Goal: Task Accomplishment & Management: Manage account settings

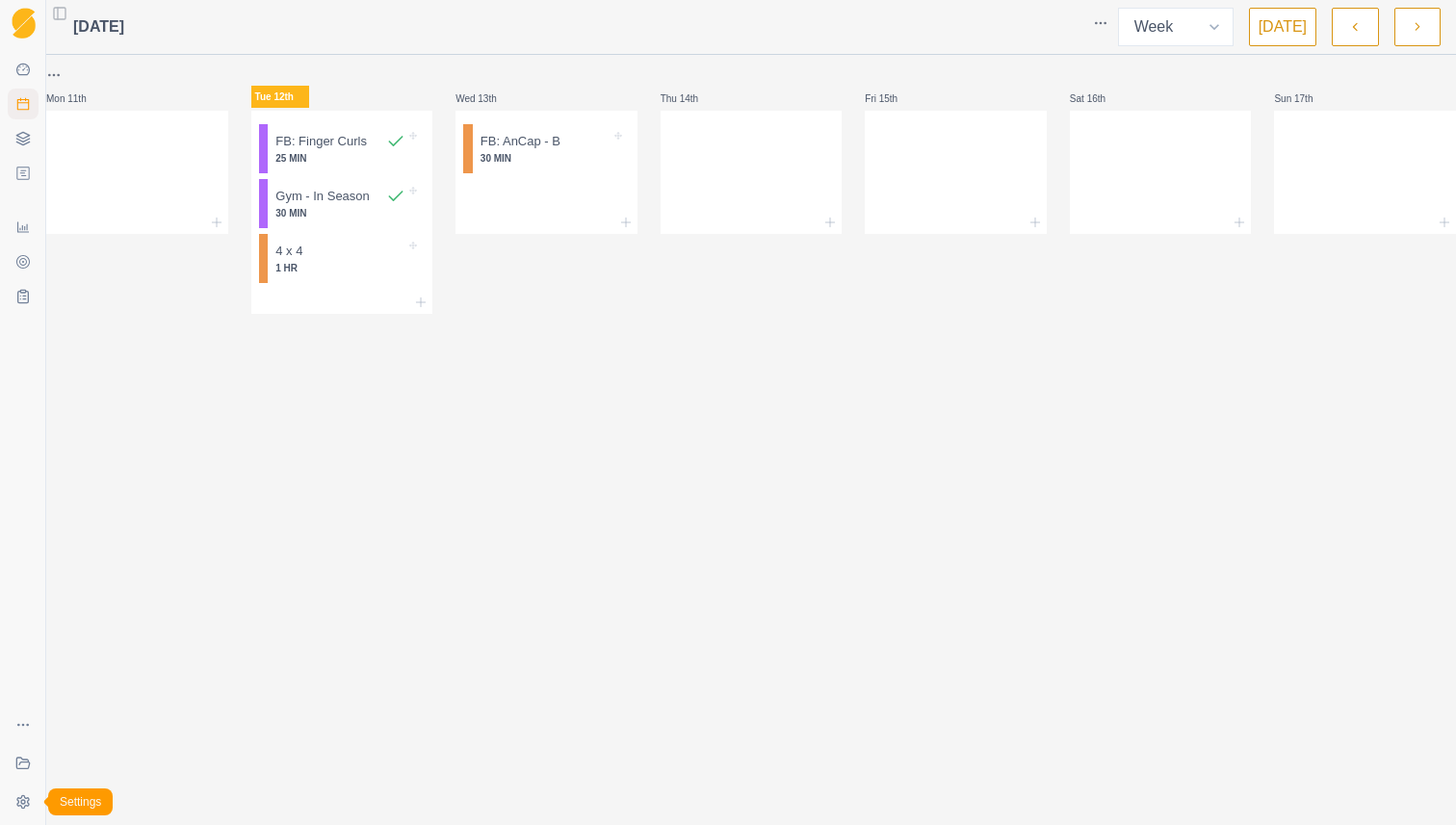
click at [20, 804] on html "Sequence Dashboard Planner Workouts Plans Performance Metrics Goals Tests Coach…" at bounding box center [728, 412] width 1456 height 825
click at [152, 787] on div "Log out" at bounding box center [153, 797] width 211 height 30
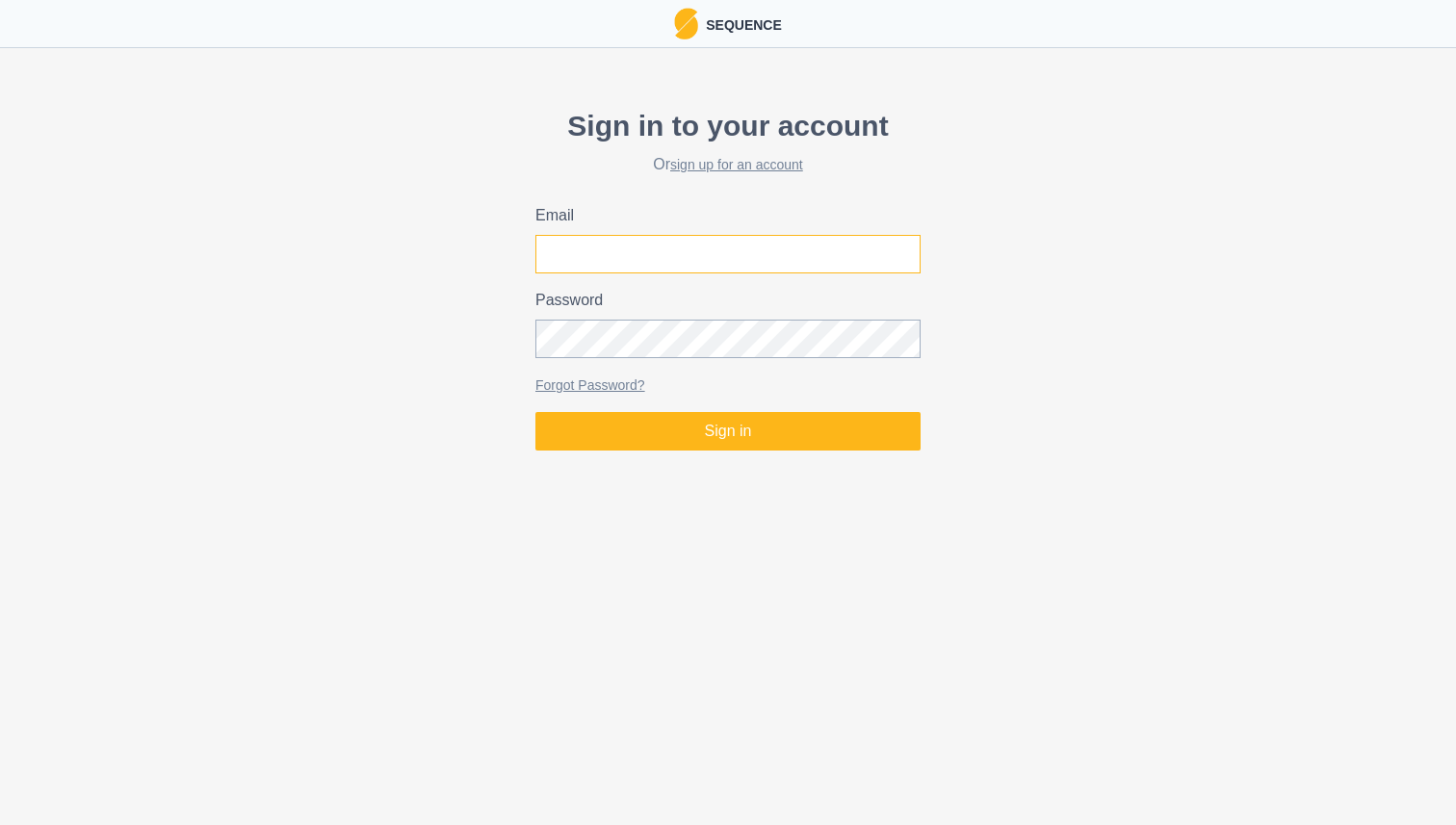
click at [726, 265] on input "Email" at bounding box center [728, 253] width 386 height 38
type input "[EMAIL_ADDRESS][DOMAIN_NAME]"
click at [535, 412] on button "Sign in" at bounding box center [728, 431] width 386 height 38
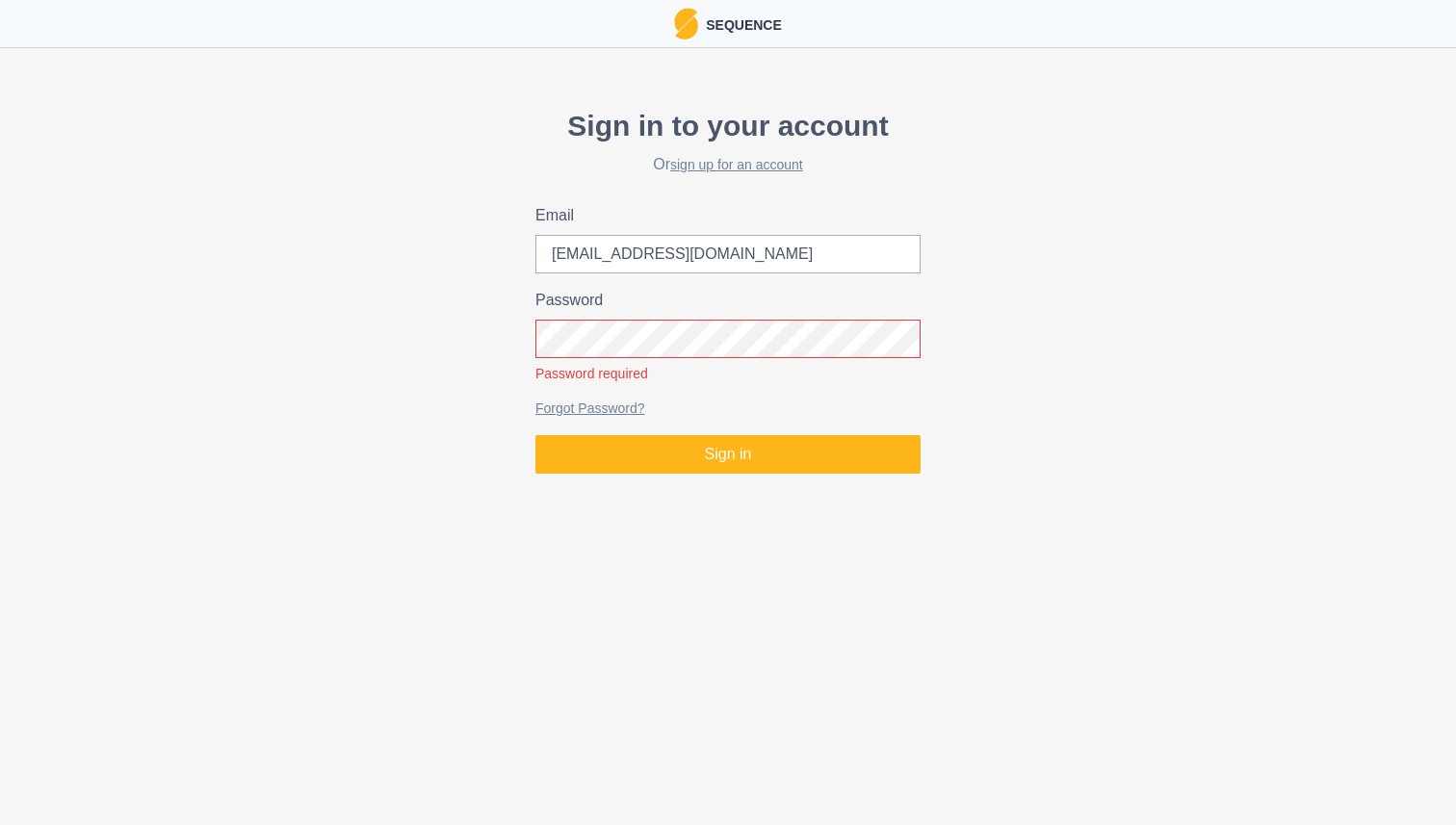
click at [720, 481] on html "Sequence Sign in to your account Or sign up for an account Email [EMAIL_ADDRESS…" at bounding box center [728, 241] width 1456 height 481
click at [816, 256] on input "[EMAIL_ADDRESS][DOMAIN_NAME]" at bounding box center [728, 253] width 386 height 38
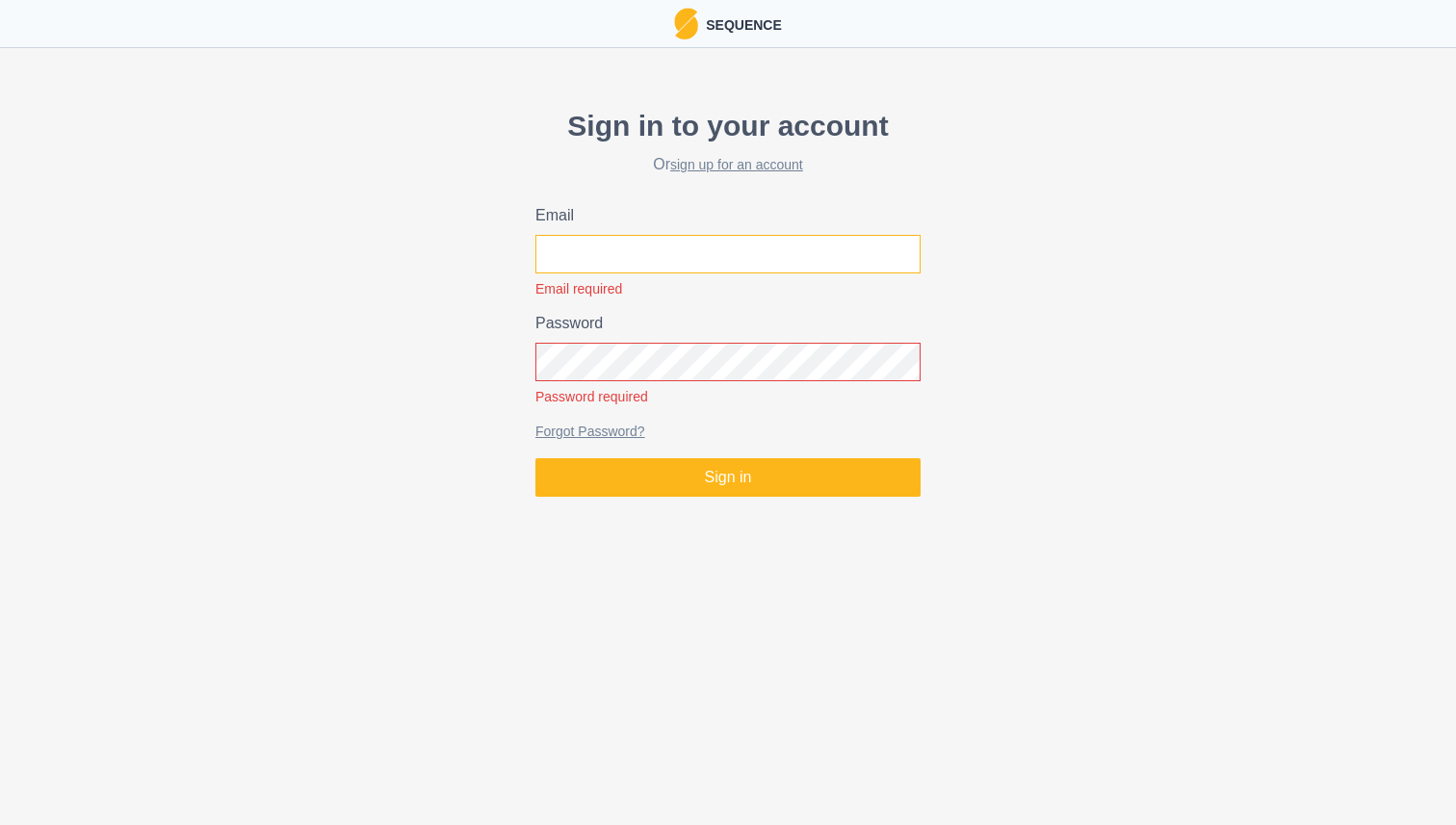
type input "[EMAIL_ADDRESS][DOMAIN_NAME]"
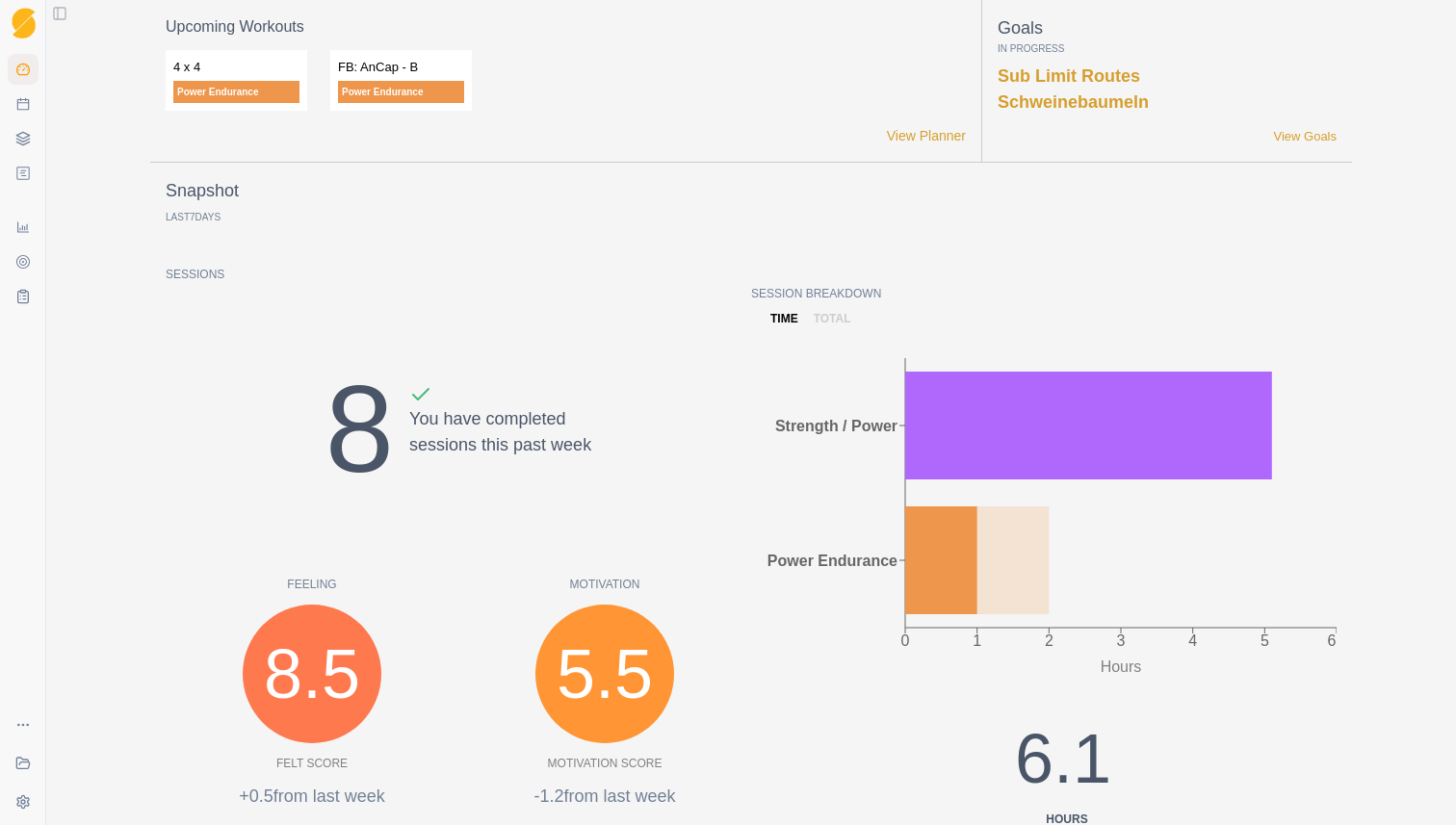
click at [927, 211] on div "Snapshot Last 7 Days" at bounding box center [751, 203] width 1171 height 49
